Goal: Information Seeking & Learning: Learn about a topic

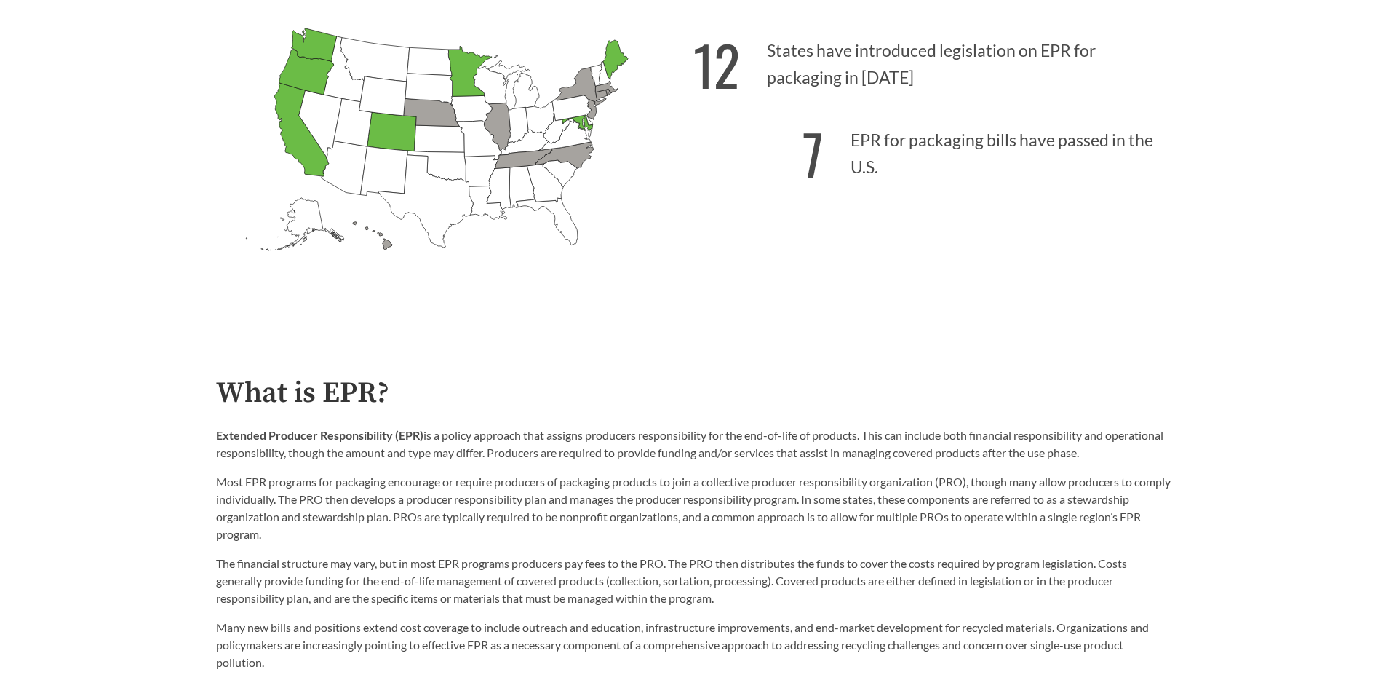
scroll to position [655, 0]
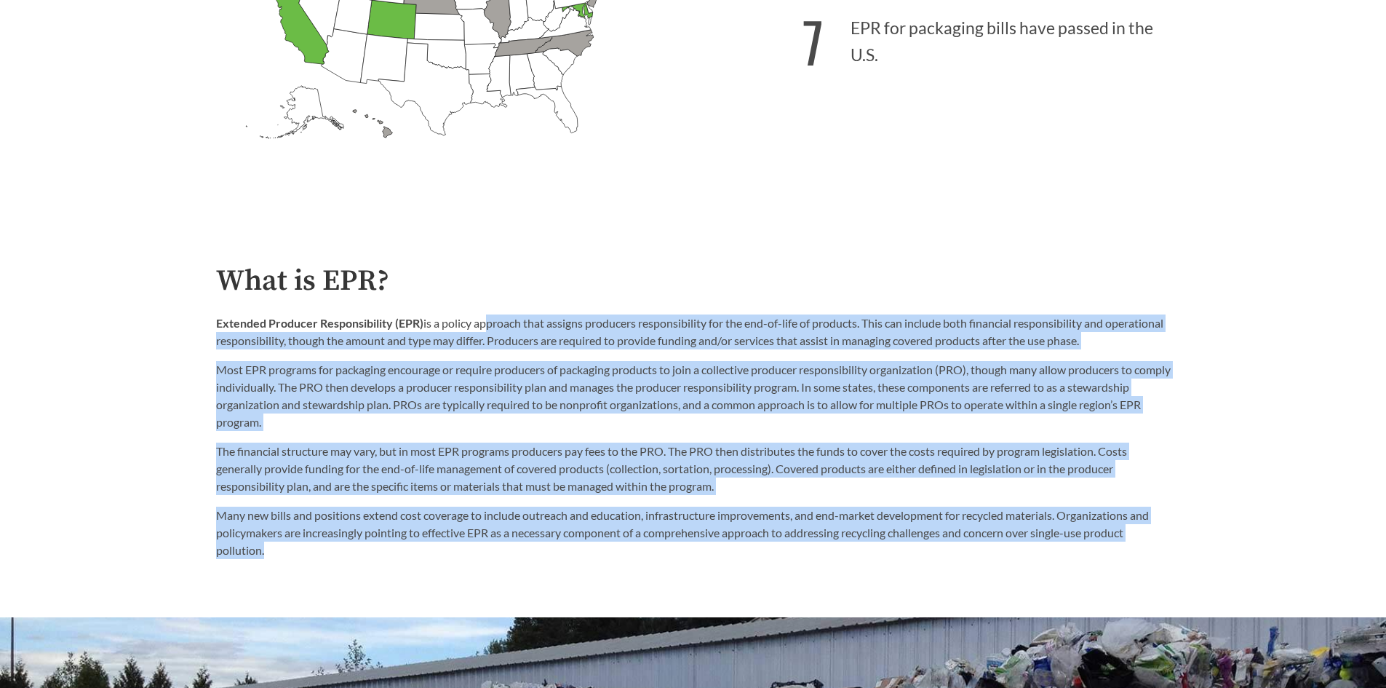
drag, startPoint x: 479, startPoint y: 325, endPoint x: 474, endPoint y: 557, distance: 231.4
click at [474, 557] on div "What is EPR? Extended Producer Responsibility (EPR) is a policy approach that a…" at bounding box center [693, 412] width 955 height 294
click at [680, 454] on p "The financial structure may vary, but in most EPR programs producers pay fees t…" at bounding box center [693, 468] width 955 height 52
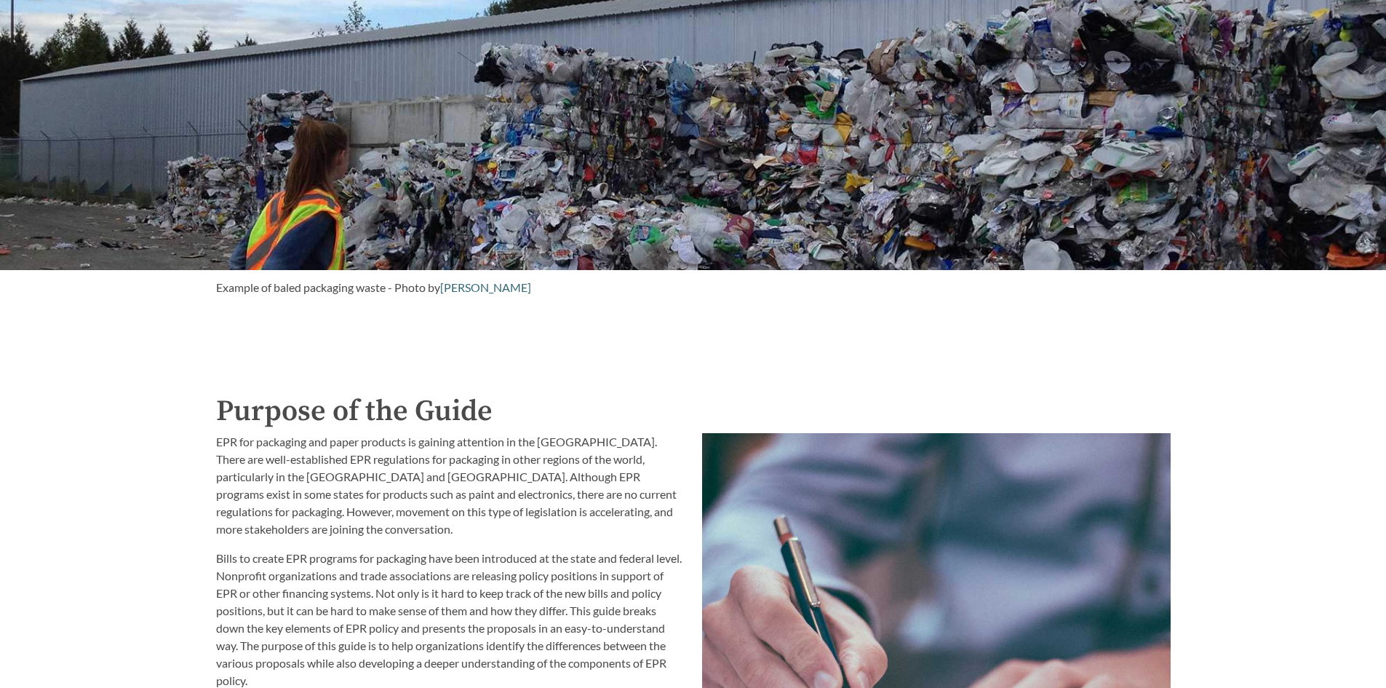
scroll to position [1382, 0]
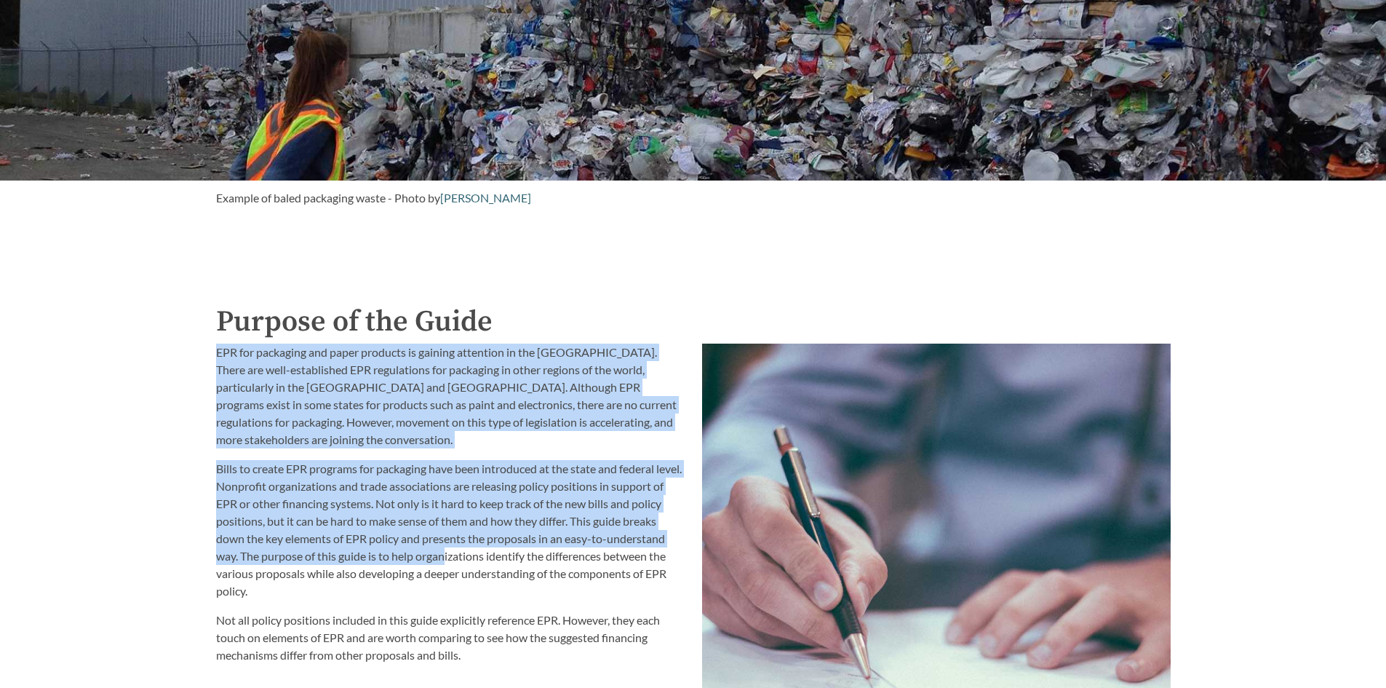
drag, startPoint x: 207, startPoint y: 354, endPoint x: 448, endPoint y: 565, distance: 320.7
click at [447, 567] on div "EPR for packaging and paper products is gaining attention in the [GEOGRAPHIC_DA…" at bounding box center [450, 645] width 486 height 621
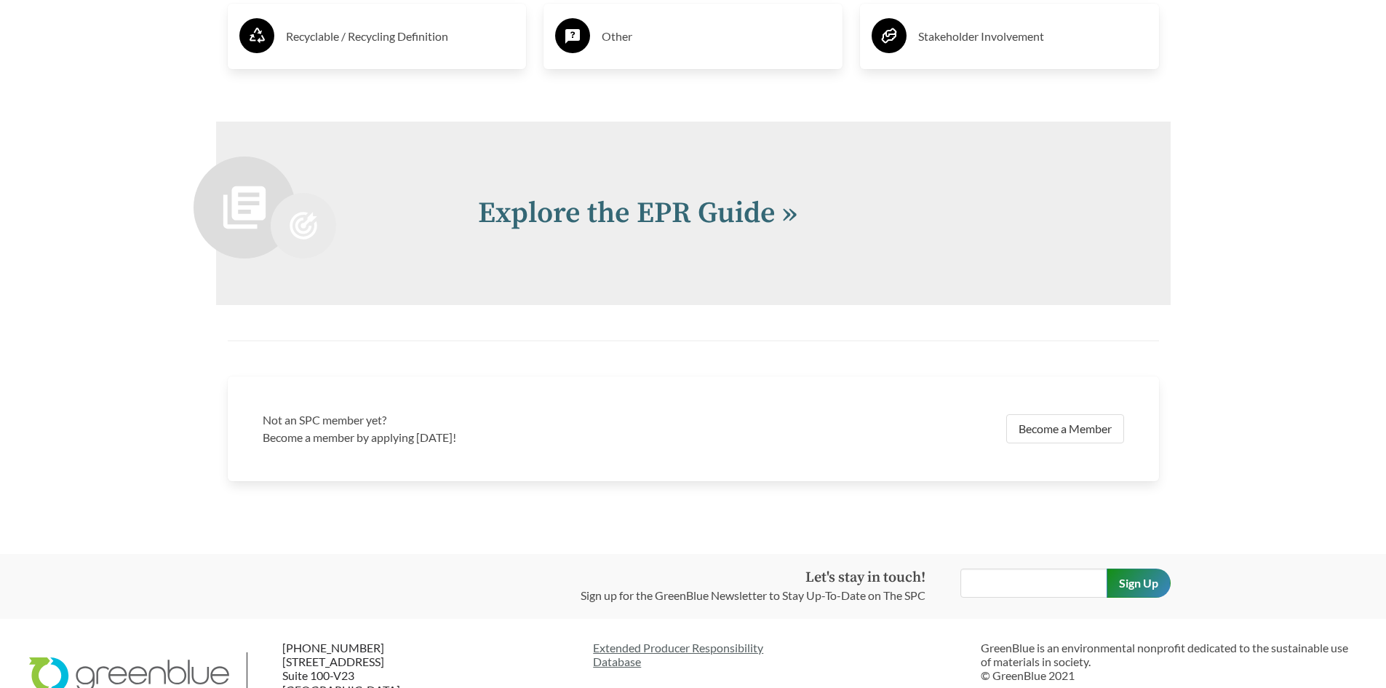
scroll to position [3187, 0]
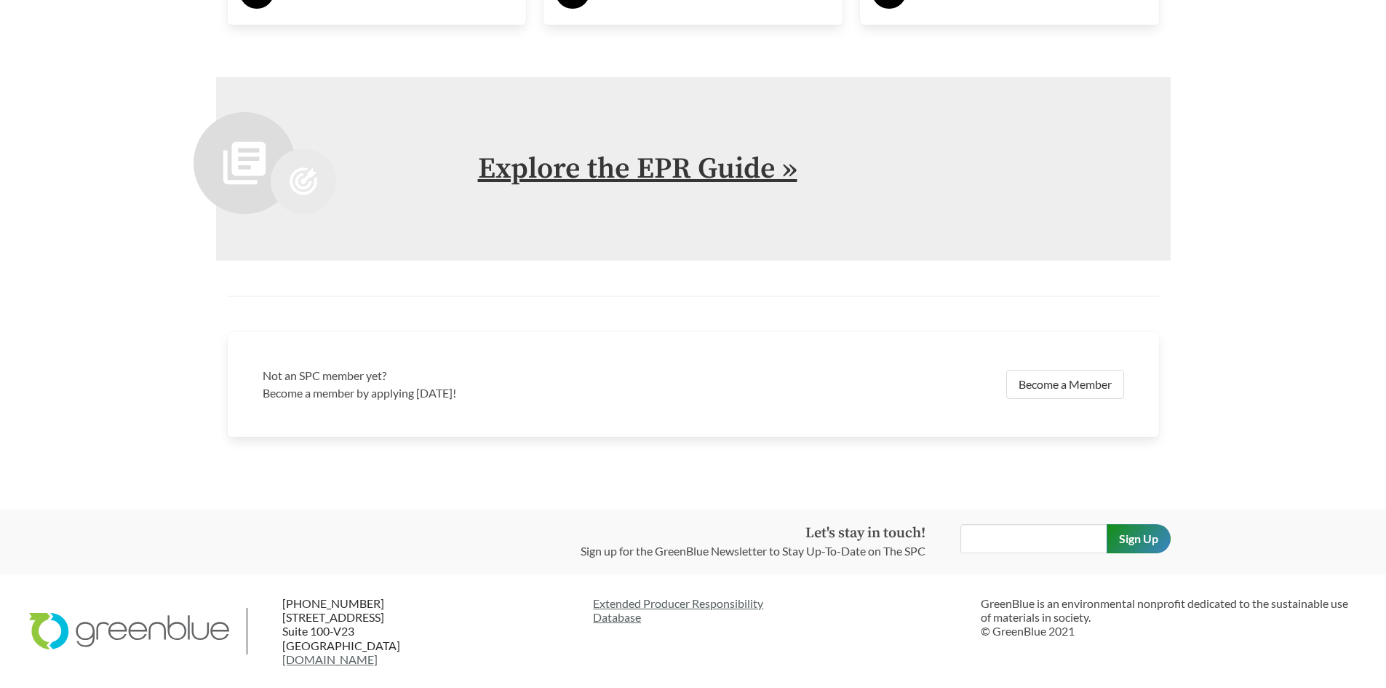
click at [613, 179] on link "Explore the EPR Guide »" at bounding box center [637, 169] width 319 height 36
